Goal: Information Seeking & Learning: Learn about a topic

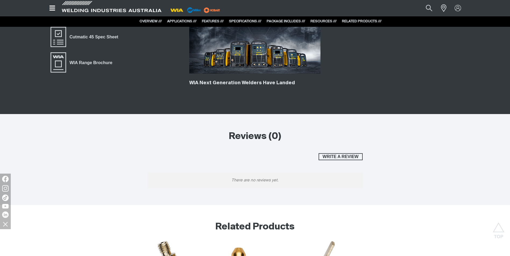
scroll to position [1989, 0]
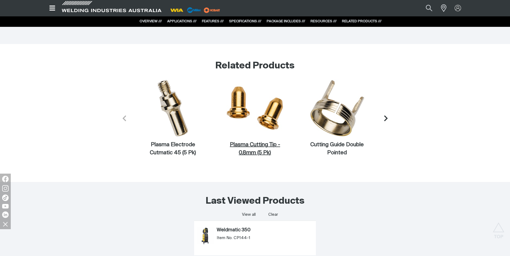
click at [258, 145] on figcaption "Plasma Cutting Tip - 0.8mm (5 Pk)" at bounding box center [255, 149] width 58 height 16
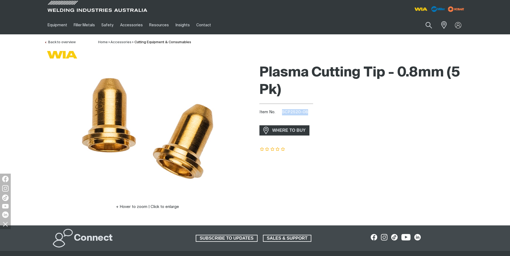
drag, startPoint x: 307, startPoint y: 111, endPoint x: 282, endPoint y: 114, distance: 25.0
click at [282, 114] on div "Item No. SCP2520-08" at bounding box center [362, 112] width 206 height 6
copy span "SCP2520-08"
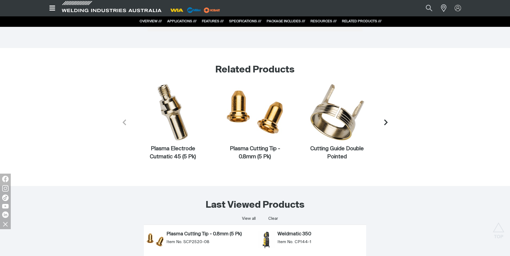
scroll to position [1984, 0]
click at [176, 148] on figcaption "Plasma Electrode Cutmatic 45 (5 Pk)" at bounding box center [173, 154] width 58 height 16
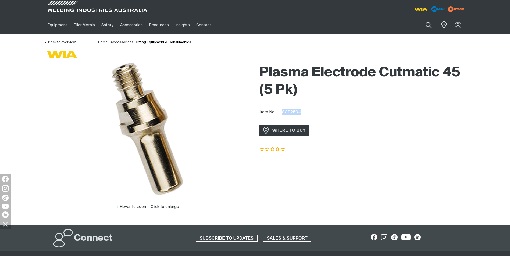
drag, startPoint x: 299, startPoint y: 111, endPoint x: 282, endPoint y: 111, distance: 16.9
click at [282, 111] on span "SCP2504" at bounding box center [291, 112] width 19 height 4
copy span "SCP2504"
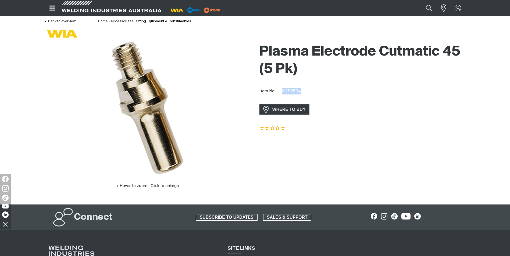
scroll to position [20, 0]
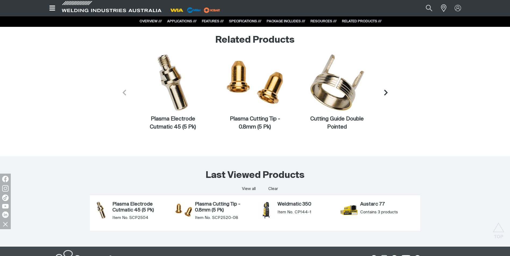
scroll to position [2011, 0]
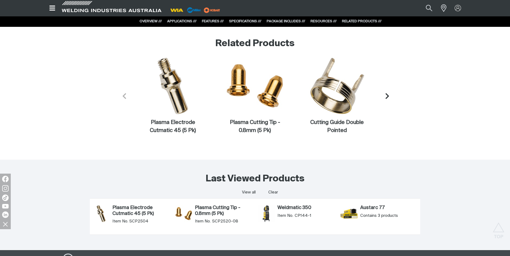
click at [384, 91] on button "Next slide" at bounding box center [385, 95] width 15 height 15
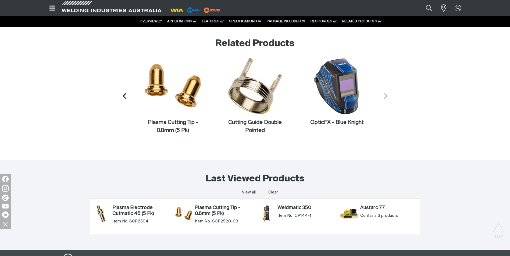
click at [384, 94] on icon "Next slide" at bounding box center [385, 96] width 7 height 7
click at [121, 97] on icon "Previous slide" at bounding box center [123, 96] width 7 height 7
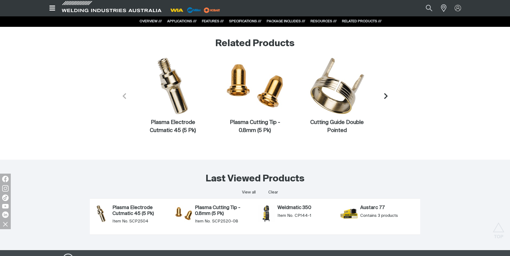
click at [124, 96] on icon "Previous slide" at bounding box center [124, 96] width 3 height 6
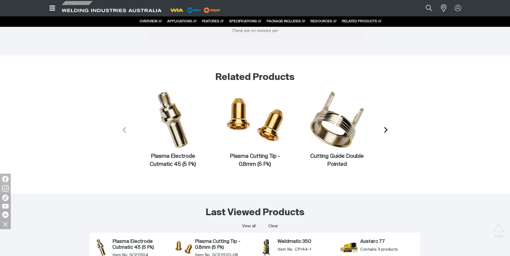
scroll to position [1962, 0]
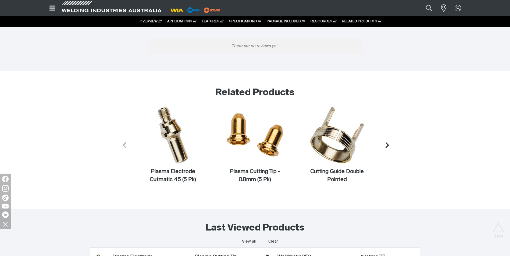
click at [385, 146] on icon "Next slide" at bounding box center [387, 145] width 7 height 7
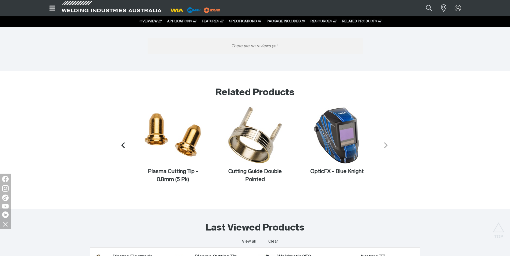
click at [123, 146] on icon "Previous slide" at bounding box center [122, 145] width 3 height 6
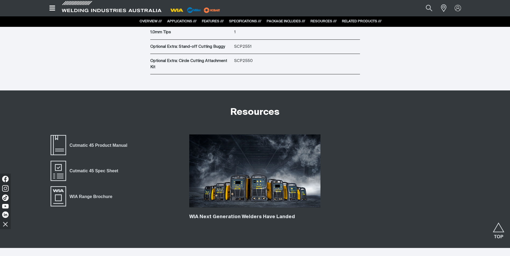
scroll to position [1693, 0]
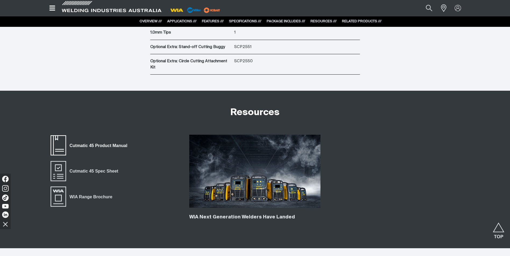
click at [94, 145] on span "Cutmatic 45 Product Manual" at bounding box center [98, 145] width 65 height 7
